Goal: Task Accomplishment & Management: Complete application form

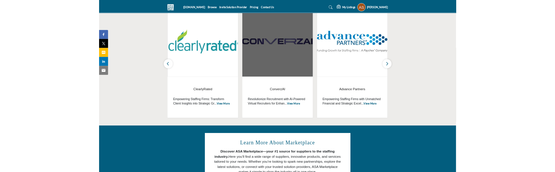
scroll to position [311, 0]
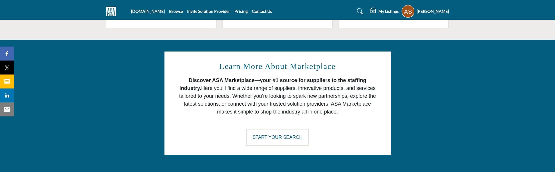
click at [407, 15] on profile-featured-9d57d186-dcdc-4fd1-8698-ebbedcf867ac "Show hide supplier dropdown" at bounding box center [407, 11] width 13 height 13
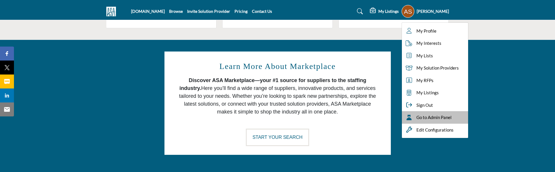
click at [433, 114] on span "Go to Admin Panel" at bounding box center [433, 117] width 35 height 7
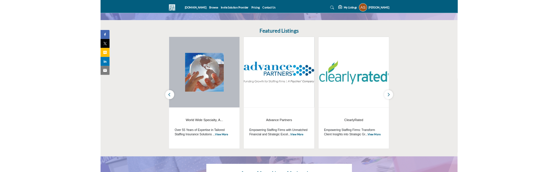
scroll to position [107, 0]
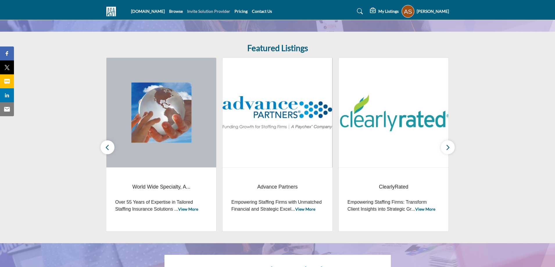
click at [215, 12] on link "Invite Solution Provider" at bounding box center [208, 11] width 43 height 5
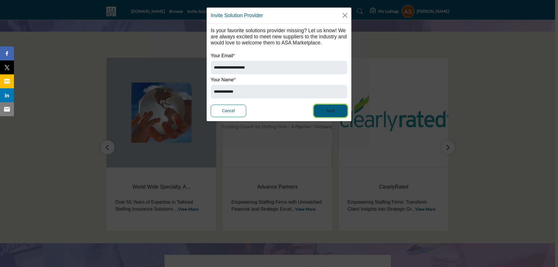
click at [323, 111] on button "Next" at bounding box center [330, 111] width 33 height 12
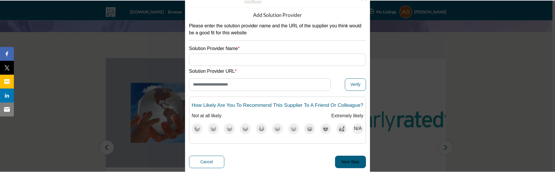
scroll to position [26, 0]
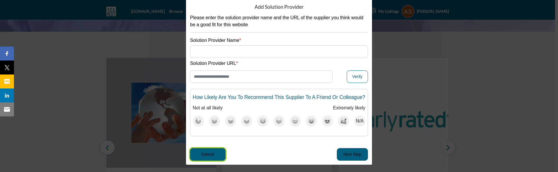
click at [213, 152] on button "Cancel" at bounding box center [207, 154] width 35 height 12
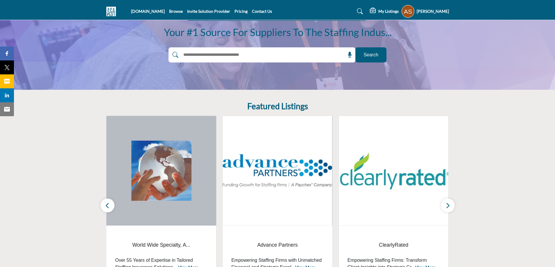
scroll to position [20, 0]
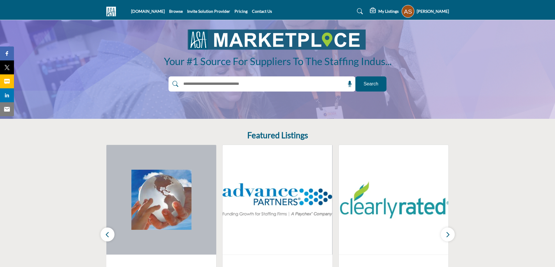
click at [506, 154] on section "Featured Listings Networkers Funding LLC View More Benefits in a Card (BIC... ‹" at bounding box center [277, 224] width 555 height 211
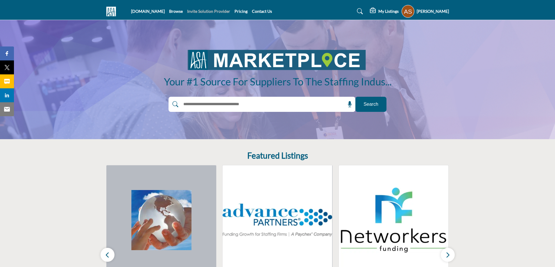
click at [197, 13] on link "Invite Solution Provider" at bounding box center [208, 11] width 43 height 5
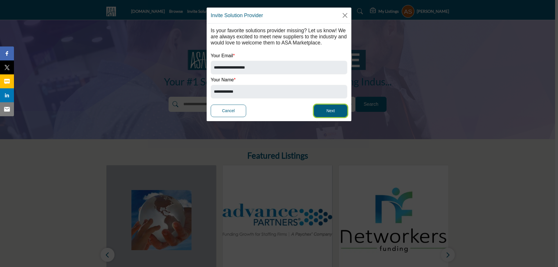
click at [327, 112] on button "Next" at bounding box center [330, 111] width 33 height 12
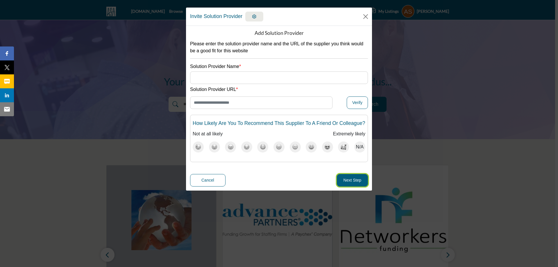
click at [347, 179] on button "Next Step" at bounding box center [352, 180] width 31 height 12
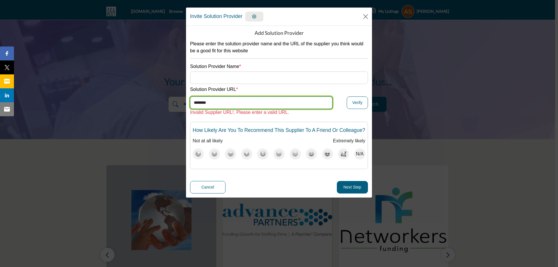
click at [283, 103] on input "********" at bounding box center [261, 102] width 142 height 12
type input "**********"
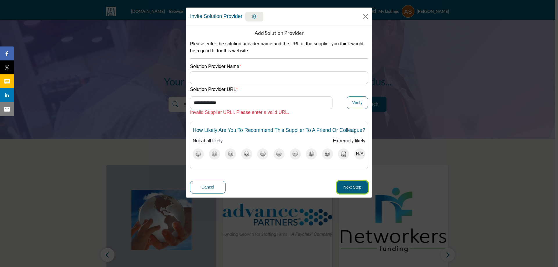
click at [351, 187] on button "Next Step" at bounding box center [352, 187] width 31 height 12
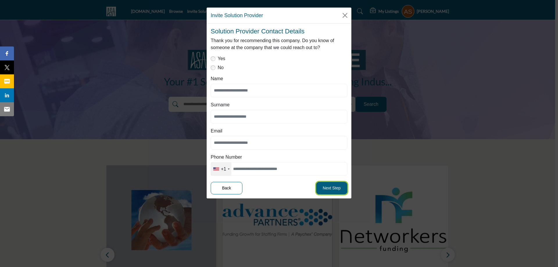
click at [334, 186] on button "Next Step" at bounding box center [331, 188] width 31 height 12
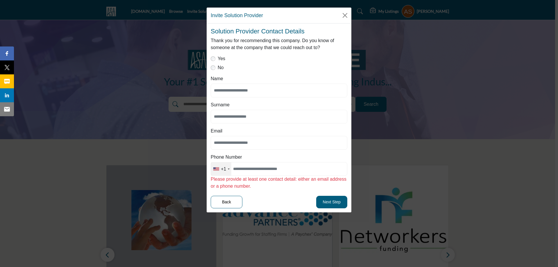
click at [301, 82] on div "Name" at bounding box center [279, 86] width 136 height 22
click at [314, 71] on div "No" at bounding box center [279, 67] width 136 height 7
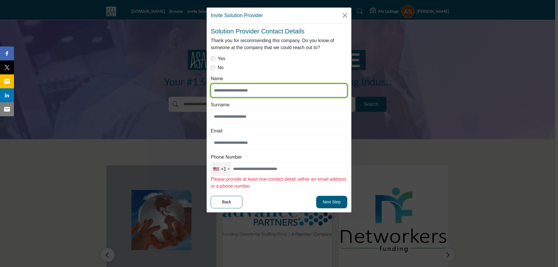
click at [227, 92] on input "Name" at bounding box center [279, 91] width 136 height 14
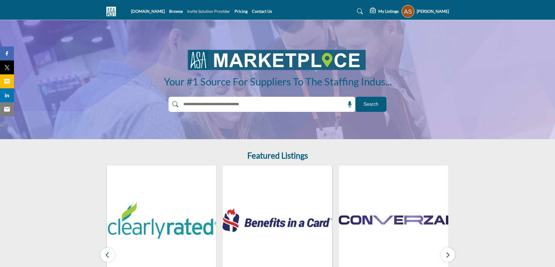
click at [209, 13] on link "Invite Solution Provider" at bounding box center [208, 11] width 43 height 5
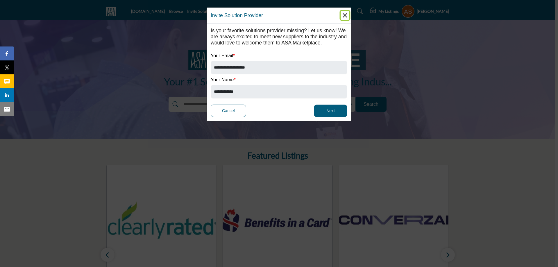
click at [344, 14] on button "Close" at bounding box center [344, 15] width 9 height 9
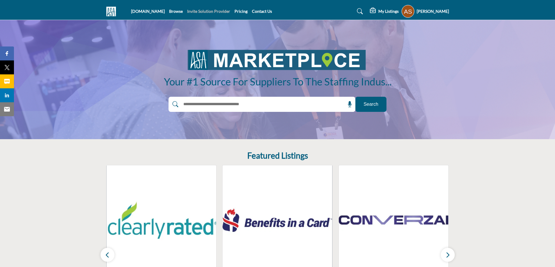
click at [222, 13] on link "Invite Solution Provider" at bounding box center [208, 11] width 43 height 5
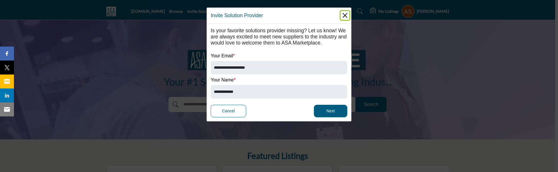
click at [344, 19] on button "Close" at bounding box center [344, 15] width 9 height 9
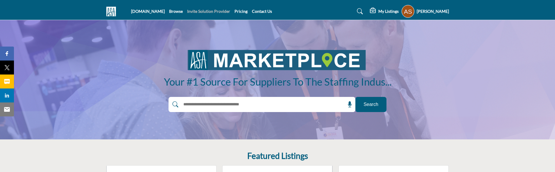
click at [207, 11] on link "Invite Solution Provider" at bounding box center [208, 11] width 43 height 5
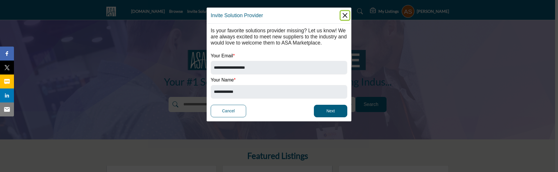
click at [344, 15] on button "Close" at bounding box center [344, 15] width 9 height 9
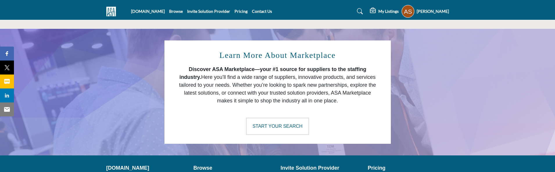
scroll to position [319, 0]
